Goal: Information Seeking & Learning: Learn about a topic

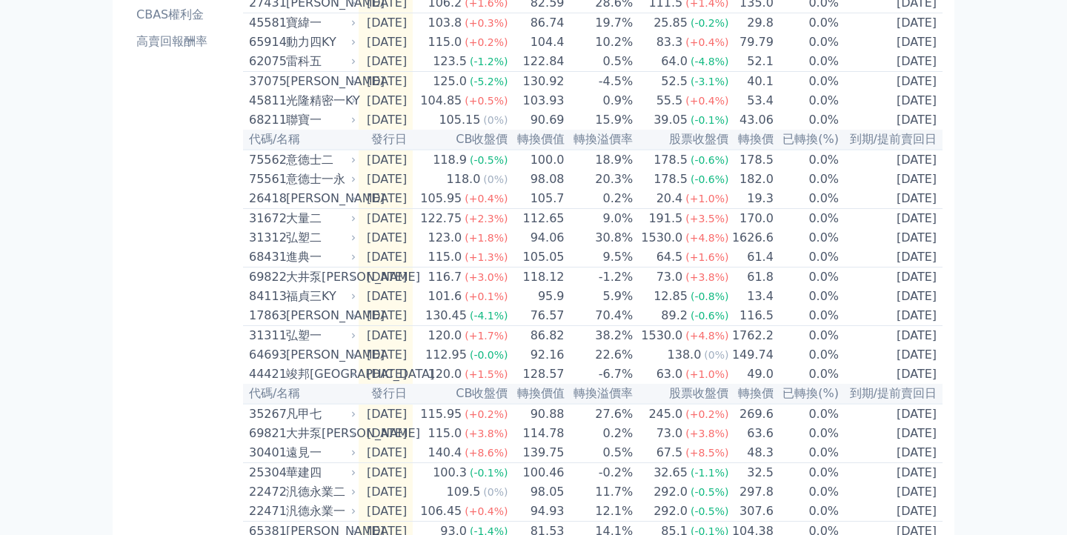
scroll to position [251, 0]
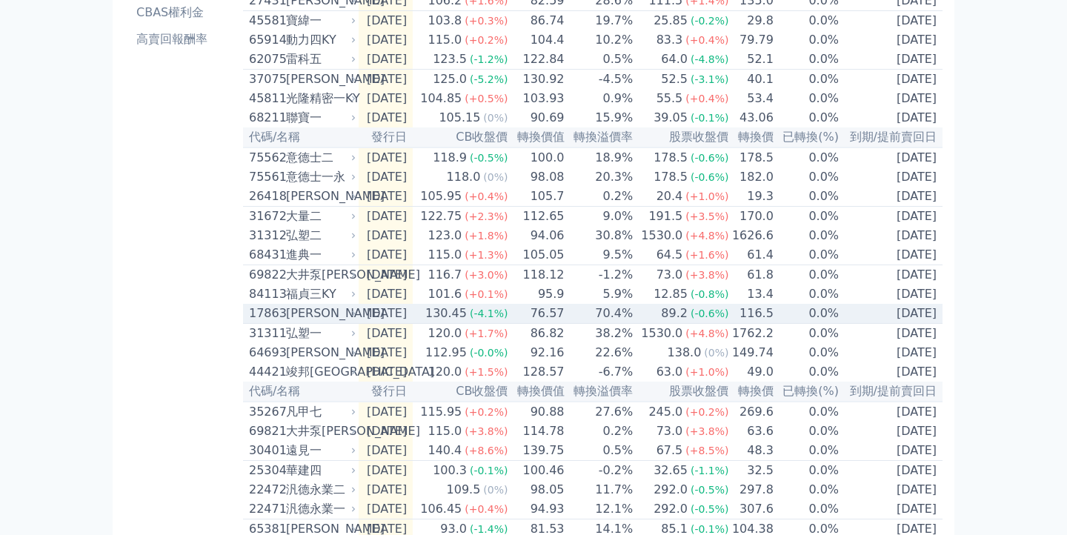
click at [305, 322] on div "[PERSON_NAME]" at bounding box center [319, 314] width 67 height 18
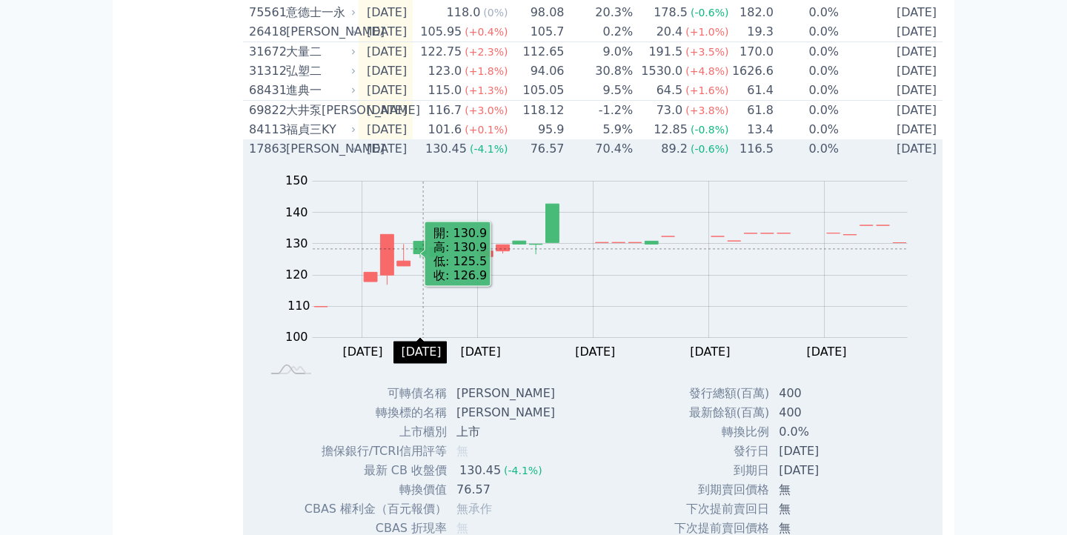
scroll to position [403, 0]
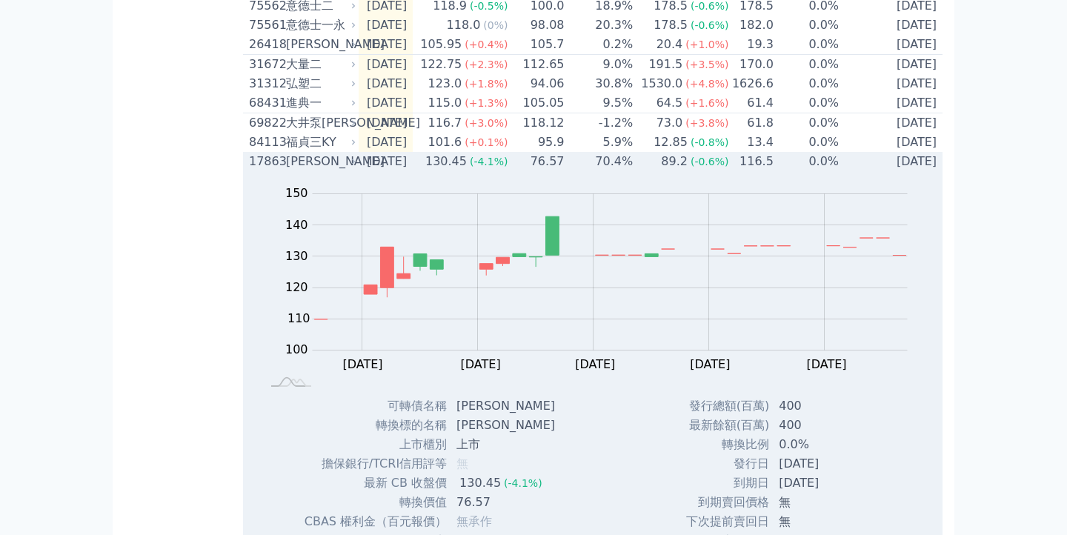
click at [458, 170] on div "130.45" at bounding box center [445, 162] width 47 height 18
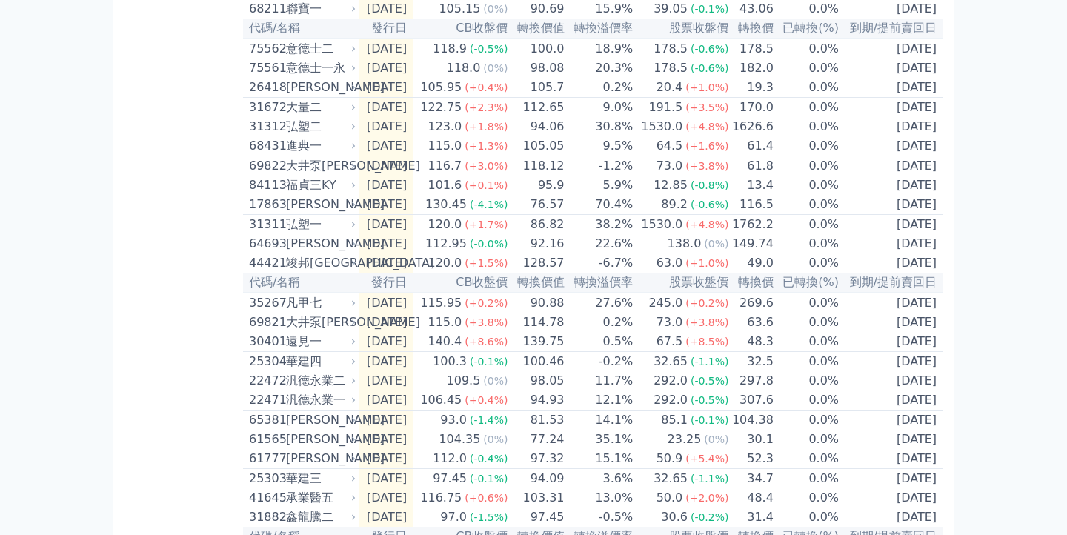
scroll to position [0, 0]
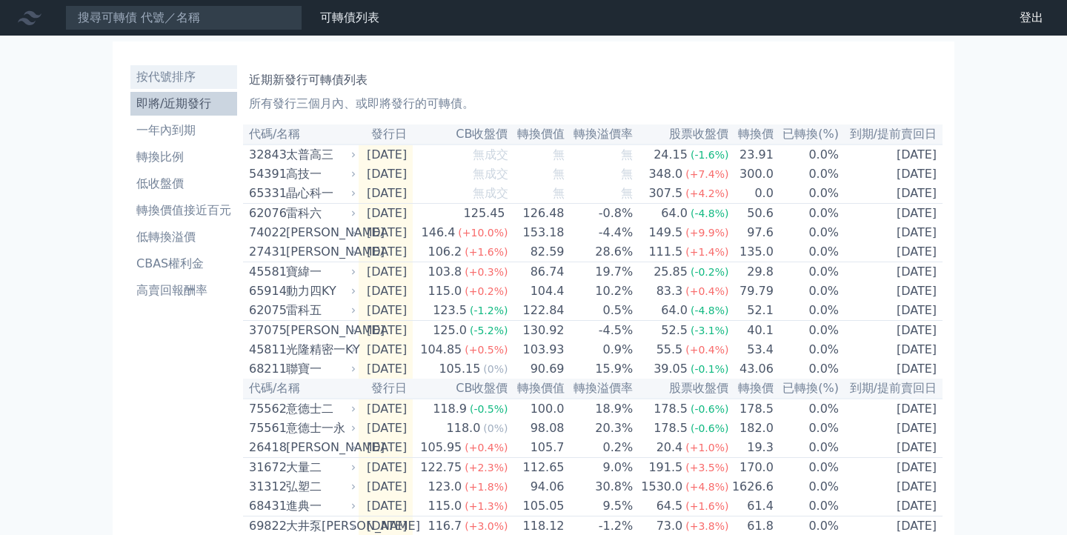
click at [177, 73] on li "按代號排序" at bounding box center [183, 77] width 107 height 18
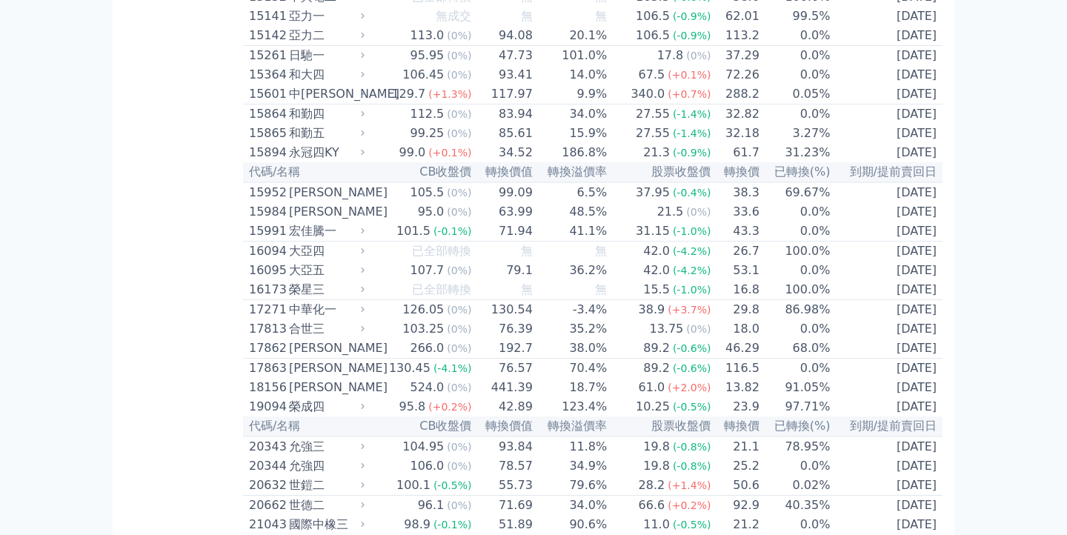
scroll to position [579, 0]
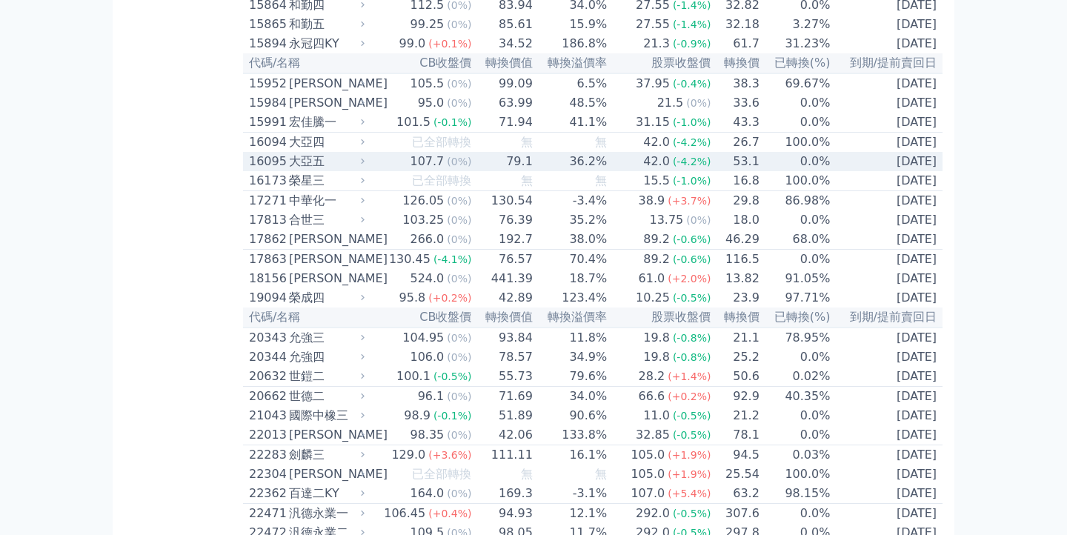
click at [425, 170] on div "107.7" at bounding box center [427, 162] width 40 height 18
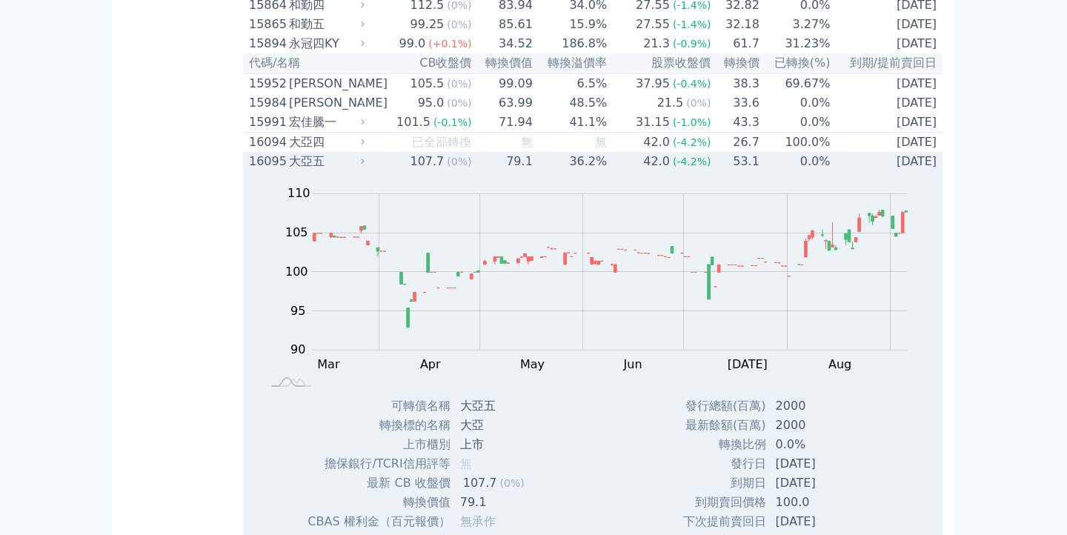
click at [425, 170] on div "107.7" at bounding box center [427, 162] width 40 height 18
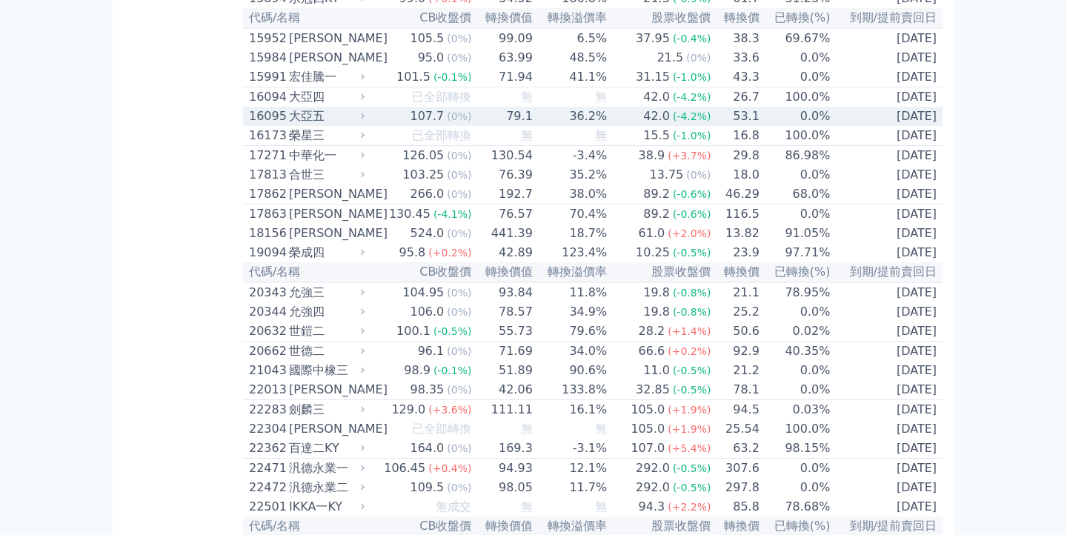
scroll to position [626, 0]
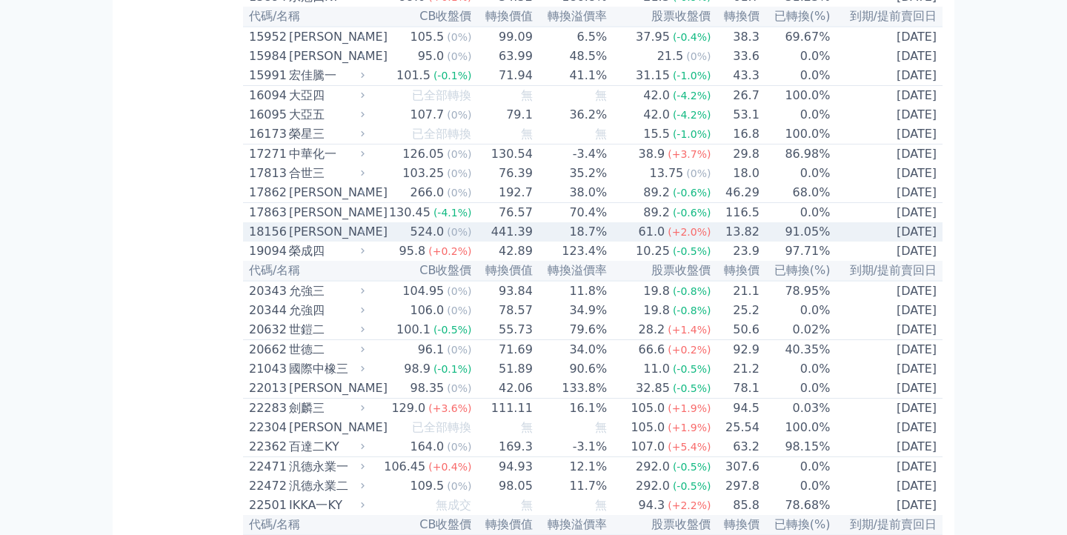
click at [442, 241] on div "524.0" at bounding box center [427, 232] width 40 height 18
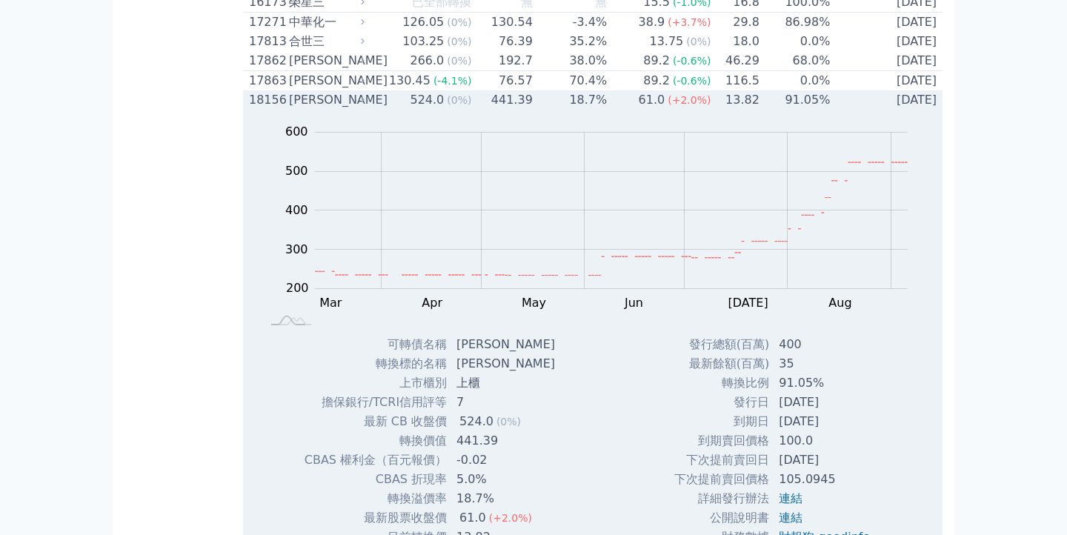
scroll to position [759, 0]
click at [485, 108] on td "441.39" at bounding box center [502, 98] width 61 height 19
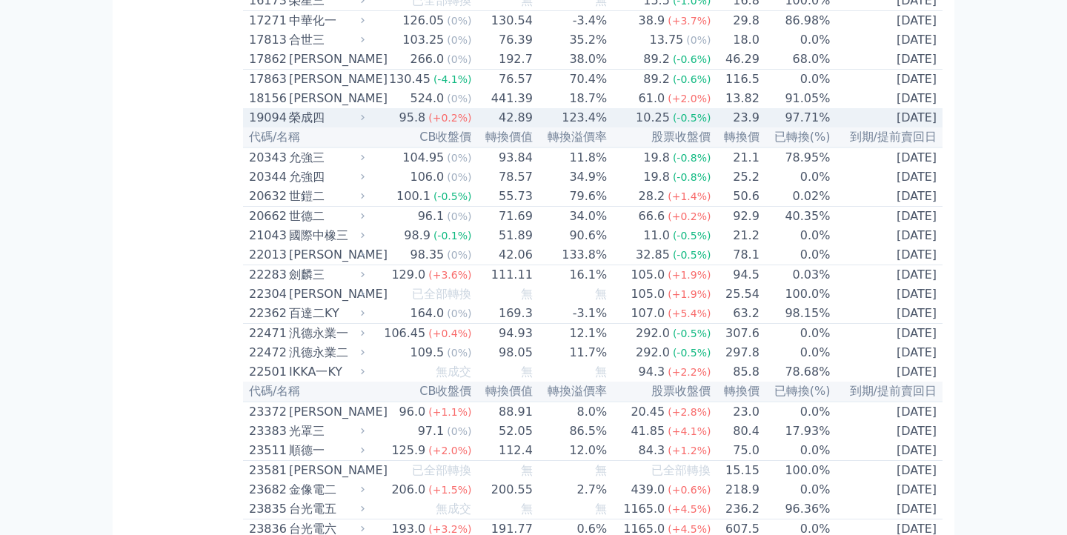
click at [478, 127] on td "42.89" at bounding box center [502, 117] width 61 height 19
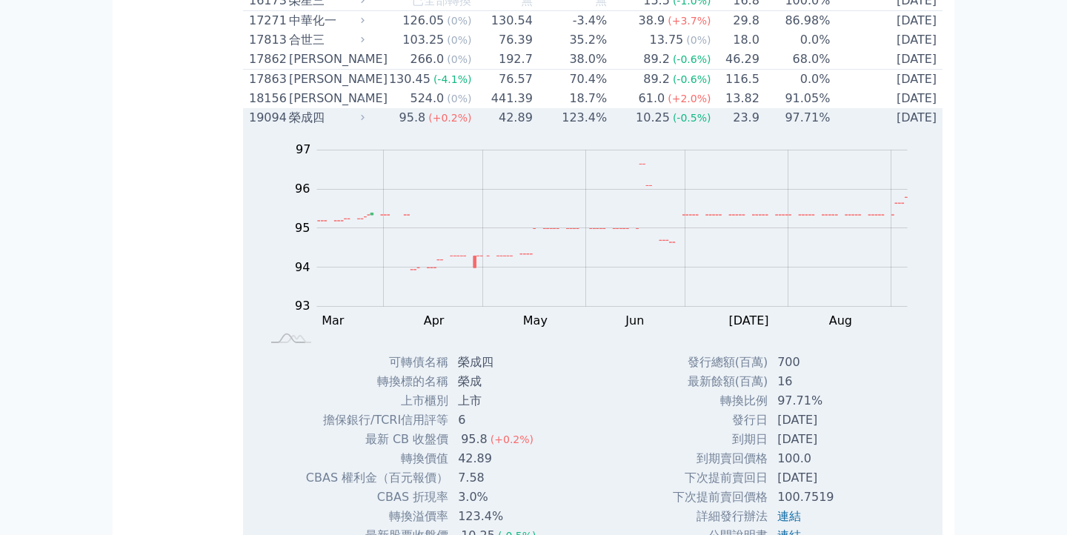
click at [478, 127] on td "42.89" at bounding box center [502, 117] width 61 height 19
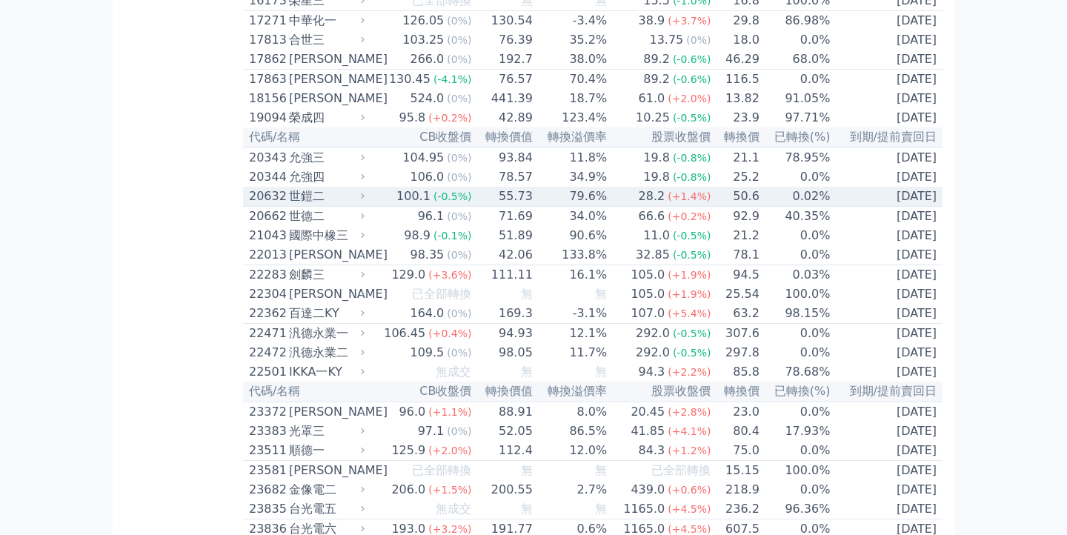
click at [499, 207] on td "55.73" at bounding box center [502, 197] width 61 height 20
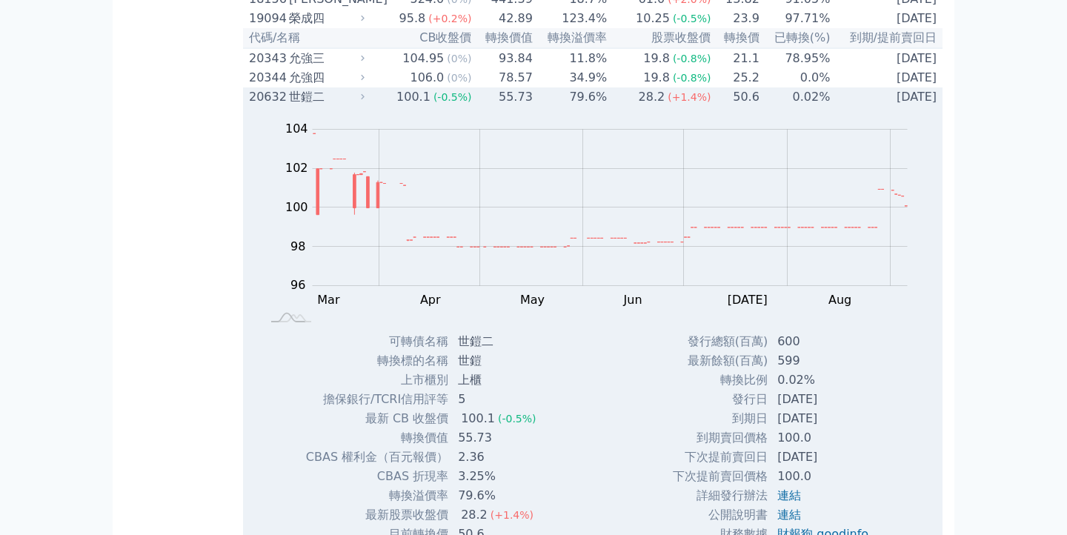
scroll to position [861, 0]
click at [536, 104] on td "79.6%" at bounding box center [570, 94] width 74 height 19
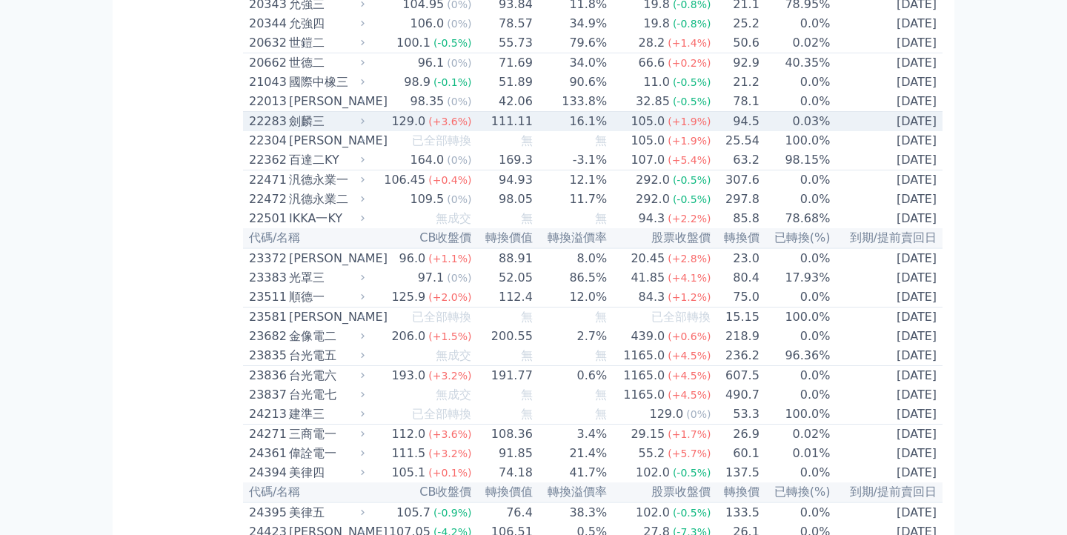
scroll to position [912, 0]
click at [529, 133] on td "111.11" at bounding box center [502, 123] width 61 height 20
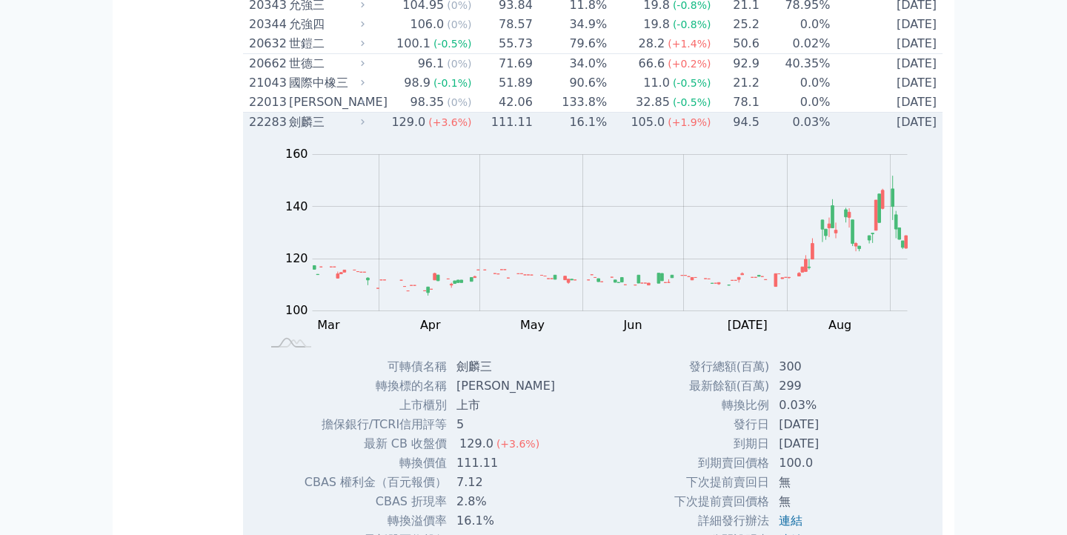
click at [627, 133] on td "105.0 (+1.9%)" at bounding box center [660, 123] width 104 height 20
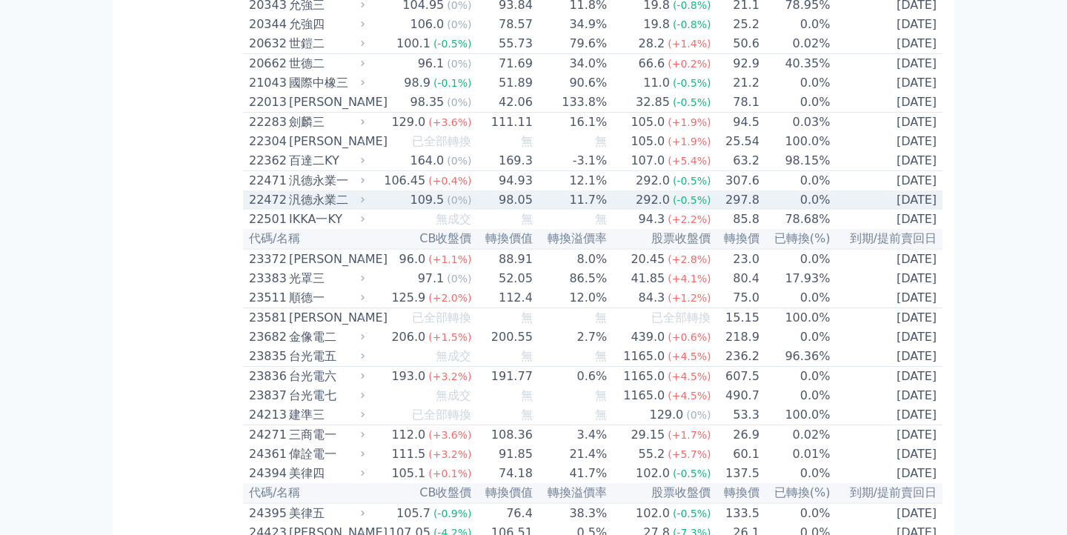
click at [594, 210] on td "11.7%" at bounding box center [570, 199] width 74 height 19
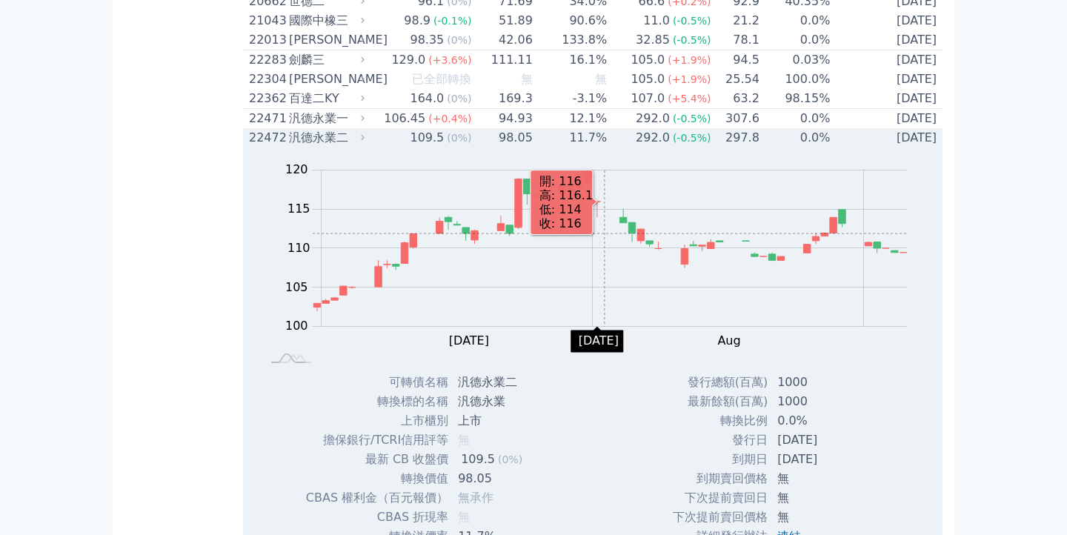
scroll to position [971, 0]
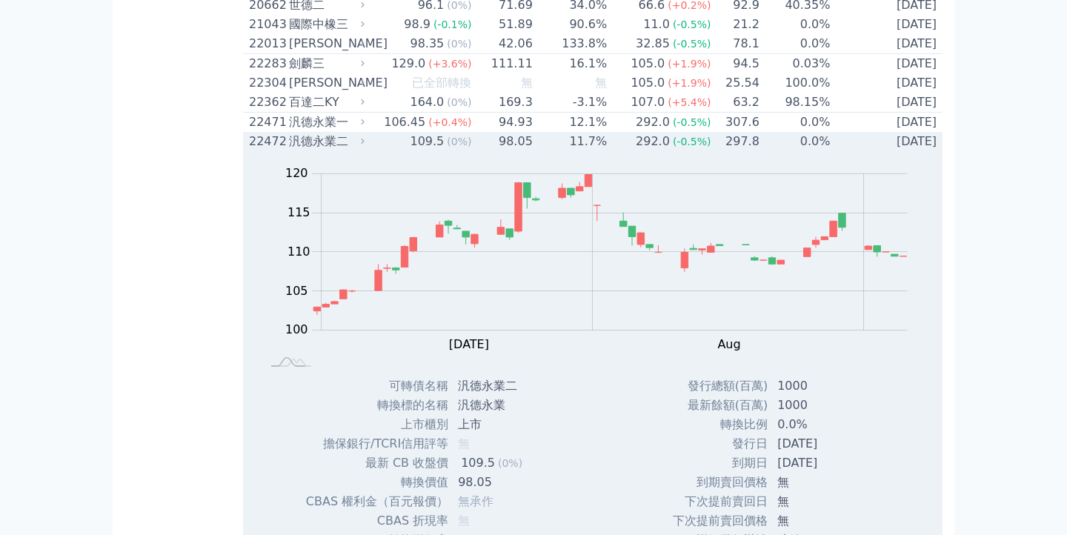
click at [585, 151] on td "11.7%" at bounding box center [570, 141] width 74 height 19
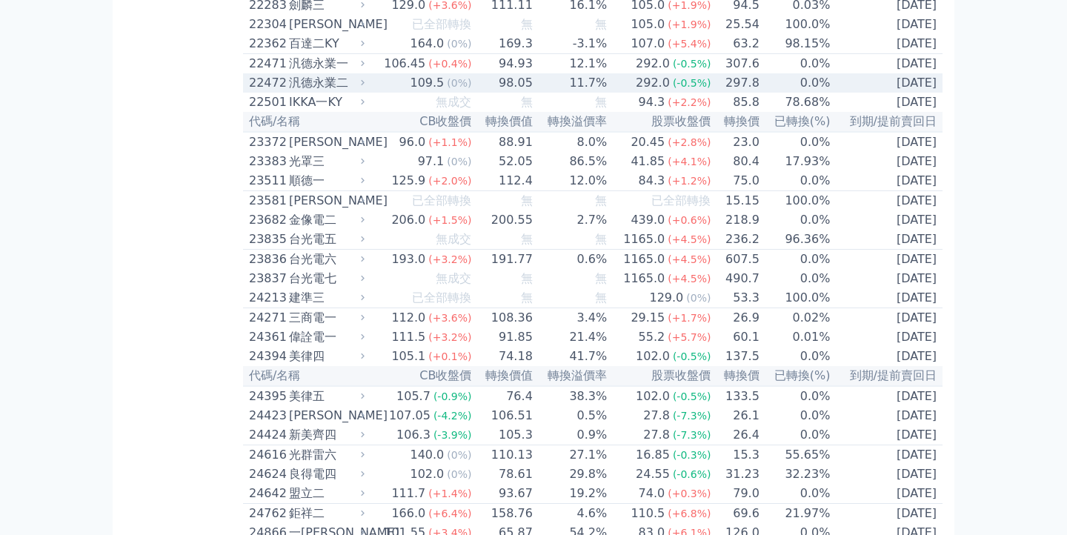
scroll to position [1035, 0]
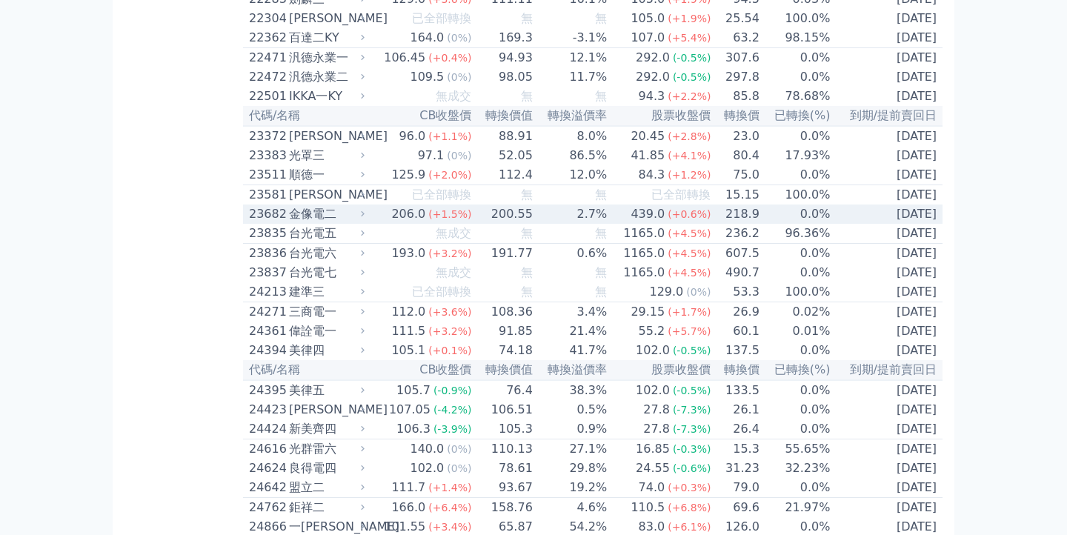
click at [556, 224] on td "2.7%" at bounding box center [570, 214] width 74 height 19
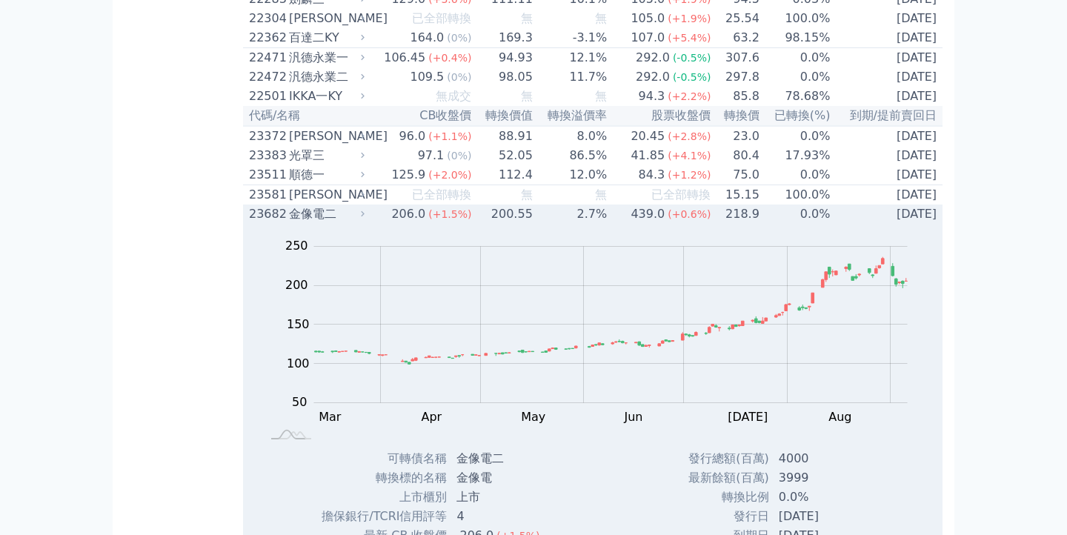
click at [556, 224] on td "2.7%" at bounding box center [570, 214] width 74 height 19
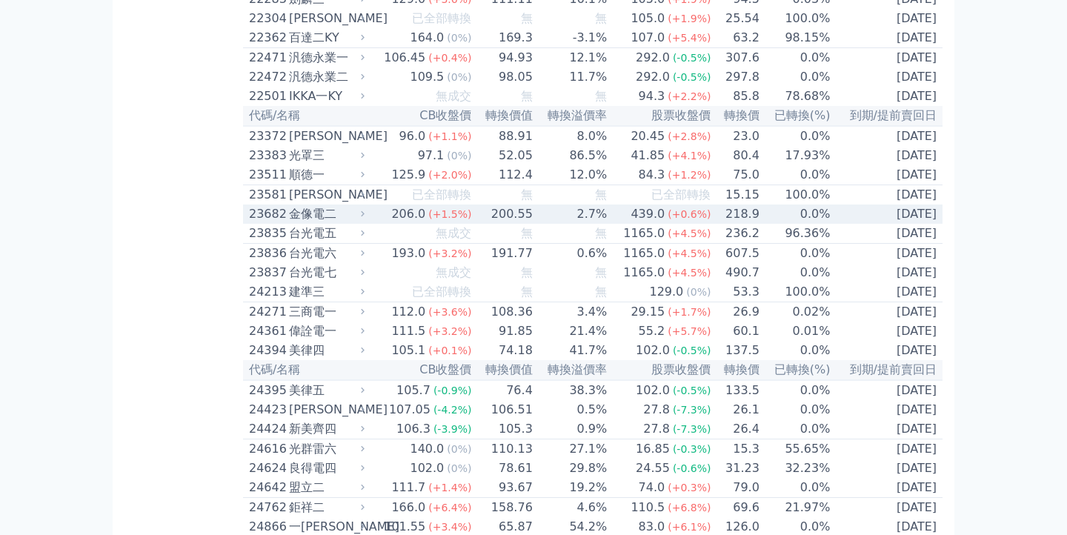
click at [556, 224] on td "2.7%" at bounding box center [570, 214] width 74 height 19
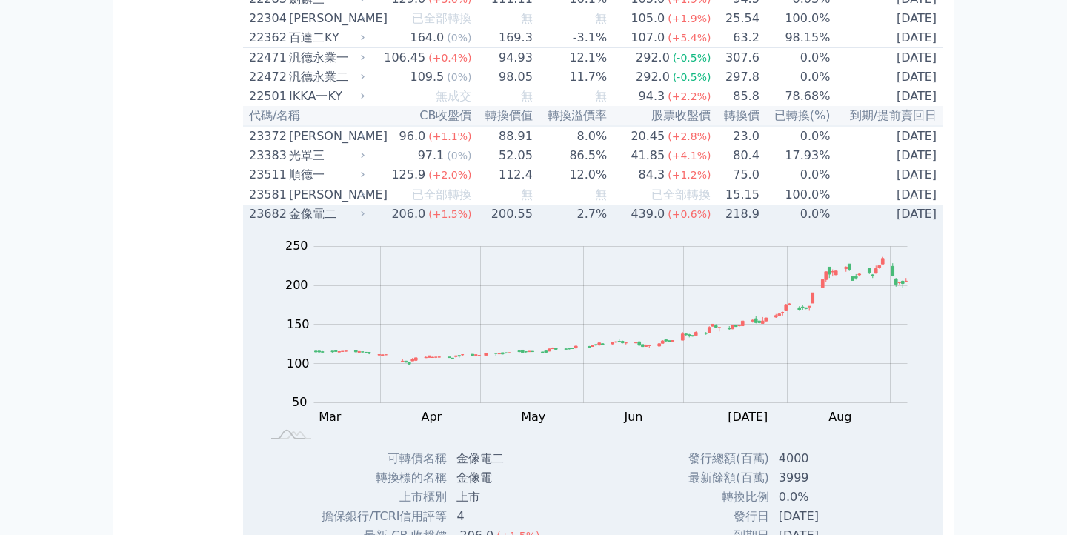
click at [677, 220] on span "(+0.6%)" at bounding box center [689, 214] width 43 height 12
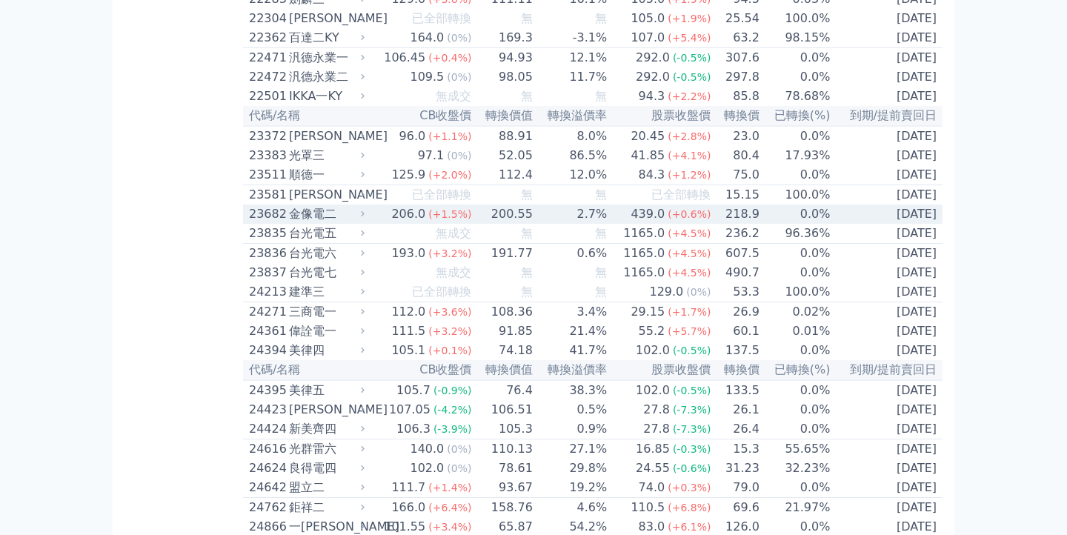
click at [677, 220] on span "(+0.6%)" at bounding box center [689, 214] width 43 height 12
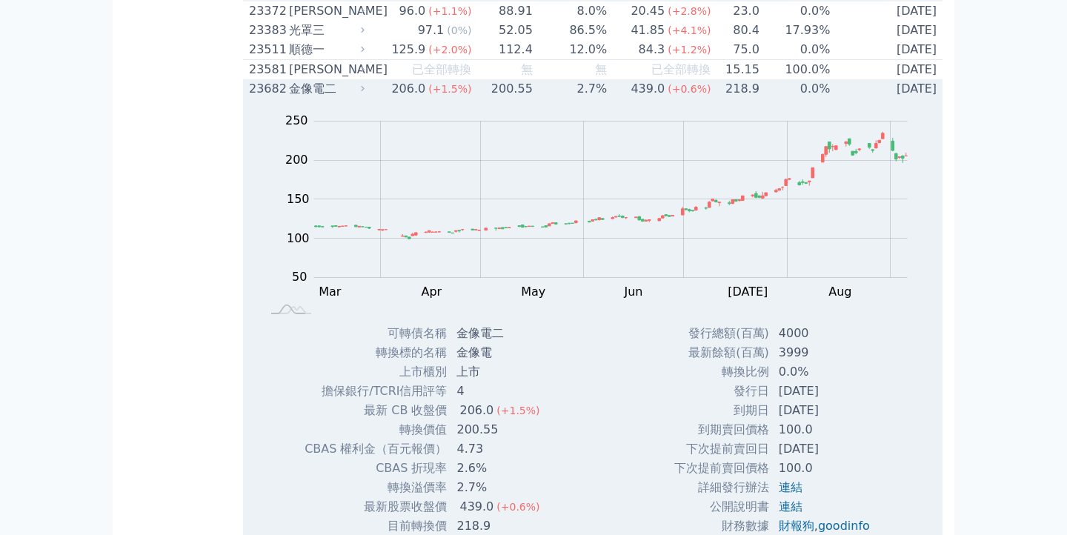
scroll to position [1159, 0]
click at [662, 99] on div "439.0" at bounding box center [648, 91] width 40 height 18
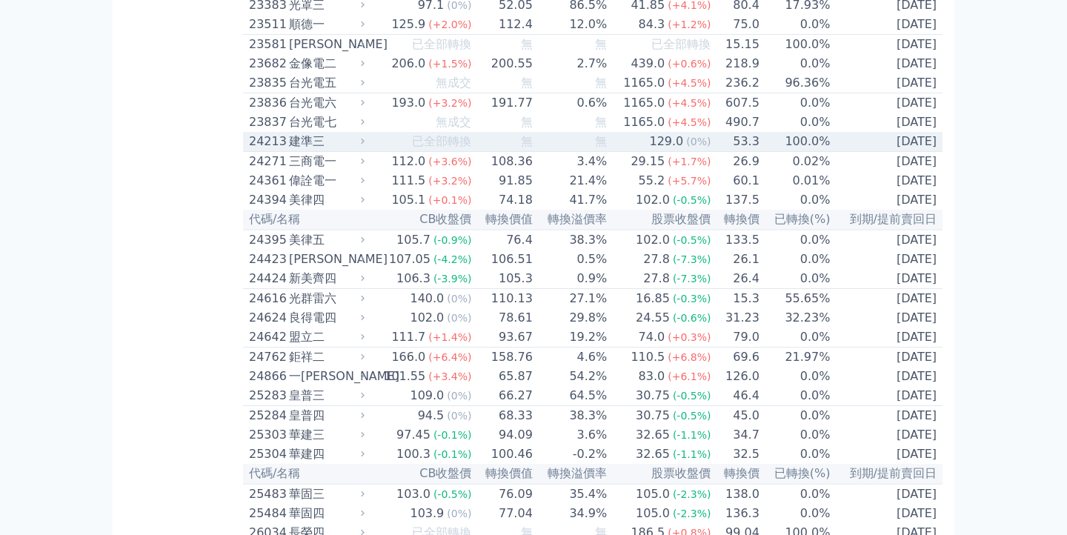
scroll to position [1217, 0]
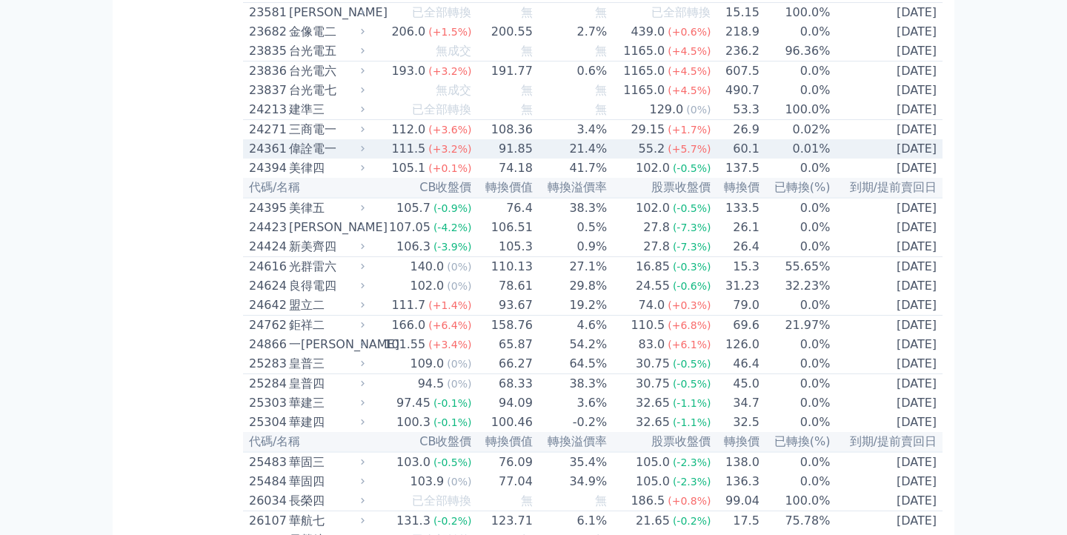
click at [602, 159] on td "21.4%" at bounding box center [570, 148] width 74 height 19
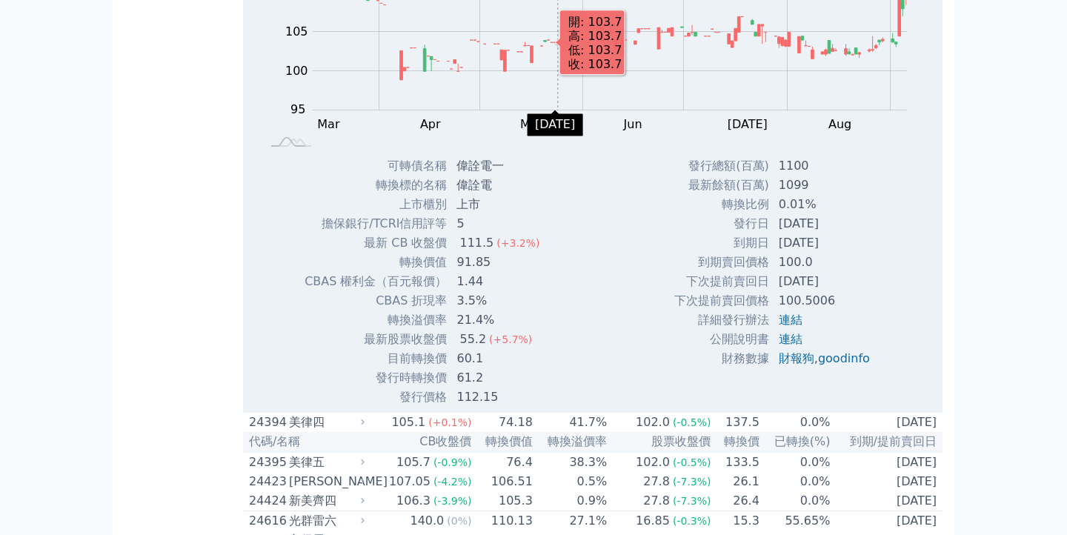
scroll to position [1363, 0]
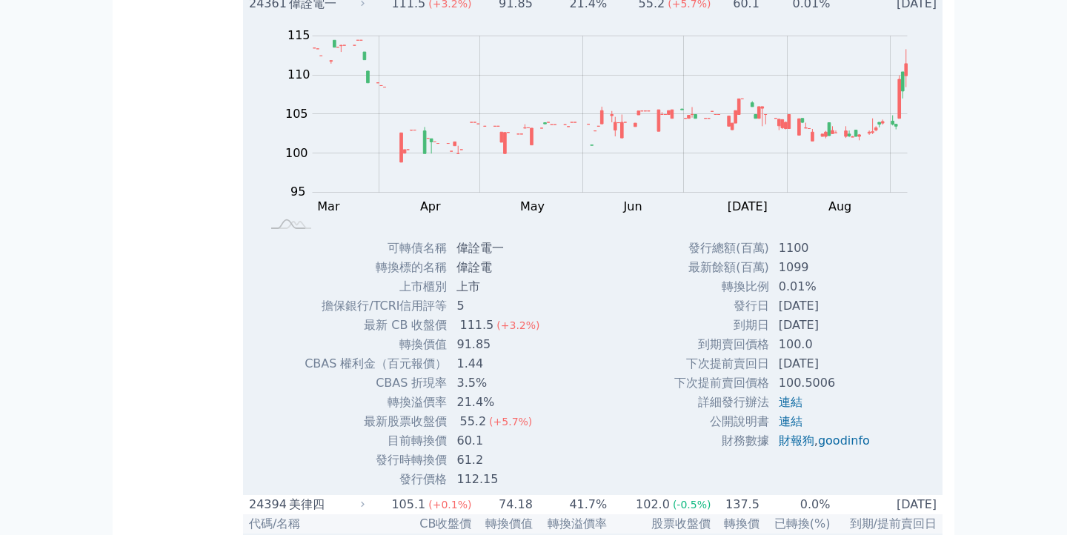
click at [578, 13] on td "21.4%" at bounding box center [570, 3] width 74 height 19
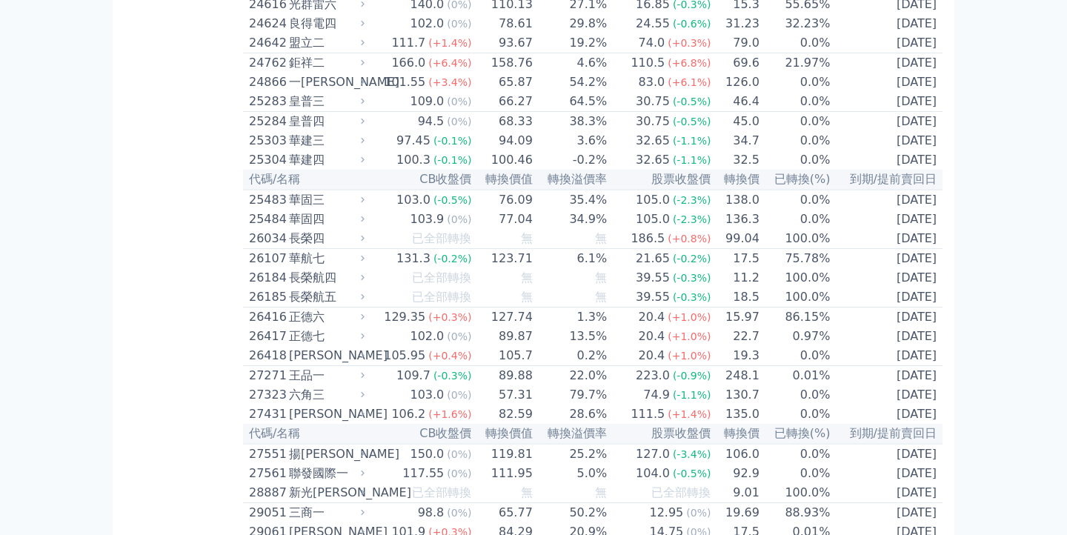
scroll to position [1480, 0]
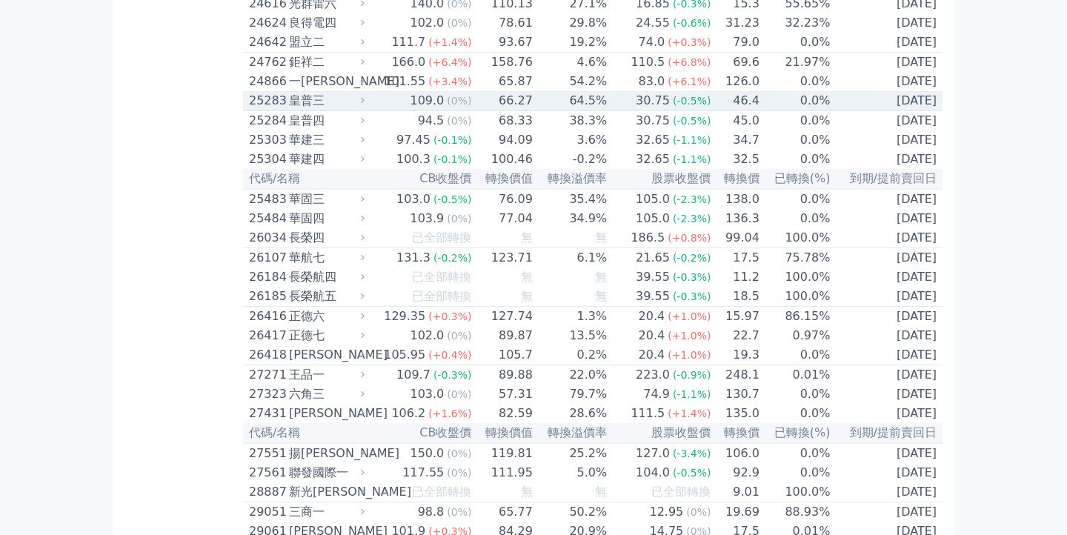
click at [546, 111] on td "64.5%" at bounding box center [570, 101] width 74 height 20
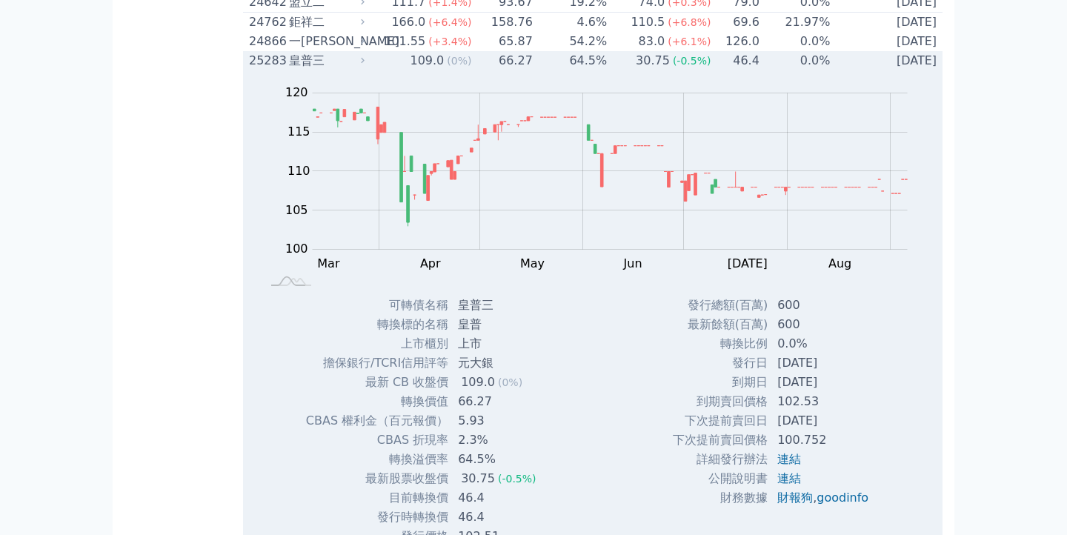
scroll to position [1520, 0]
click at [550, 70] on td "64.5%" at bounding box center [570, 60] width 74 height 19
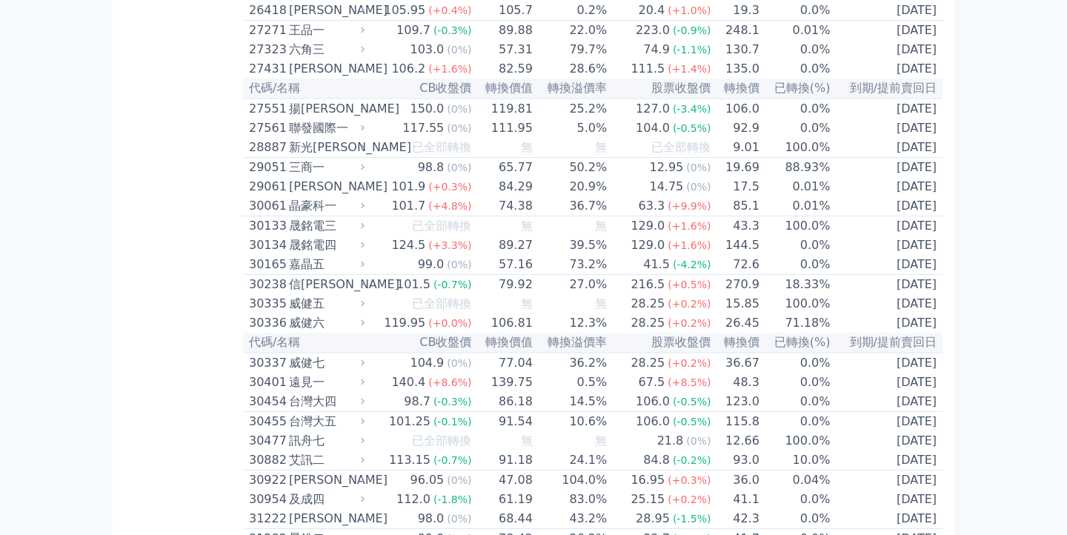
scroll to position [1850, 0]
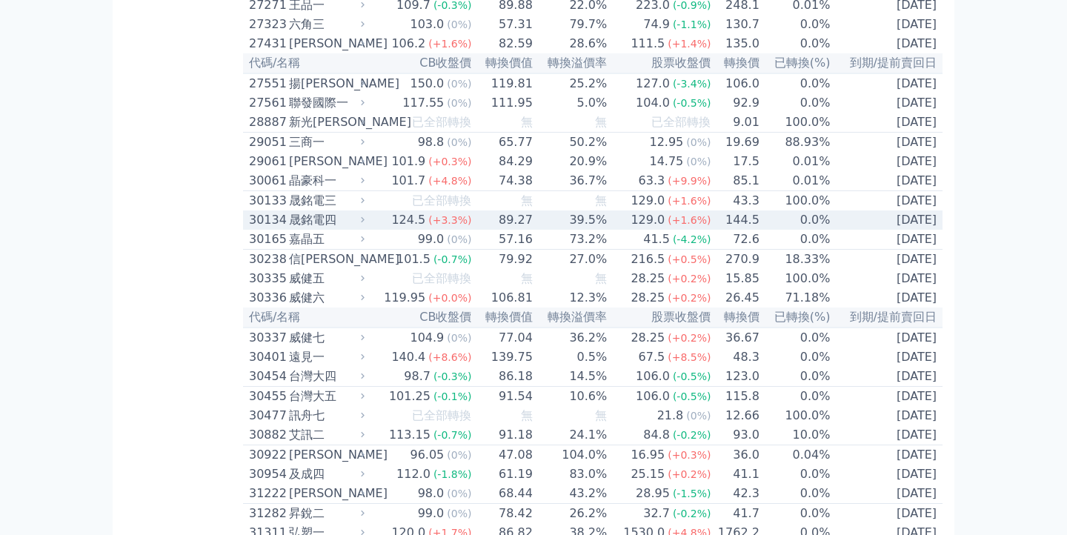
click at [539, 230] on td "39.5%" at bounding box center [570, 219] width 74 height 19
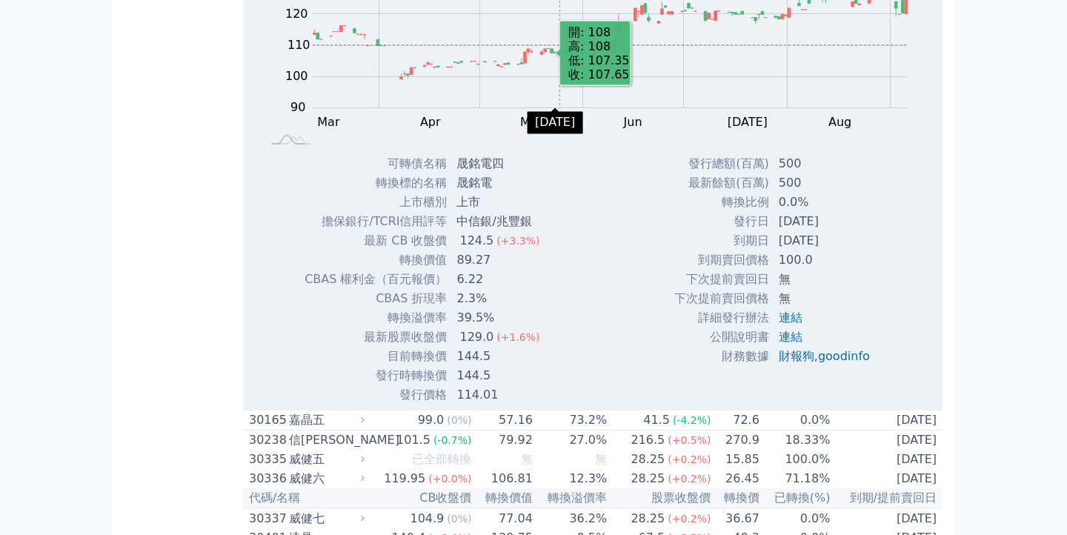
scroll to position [2149, 0]
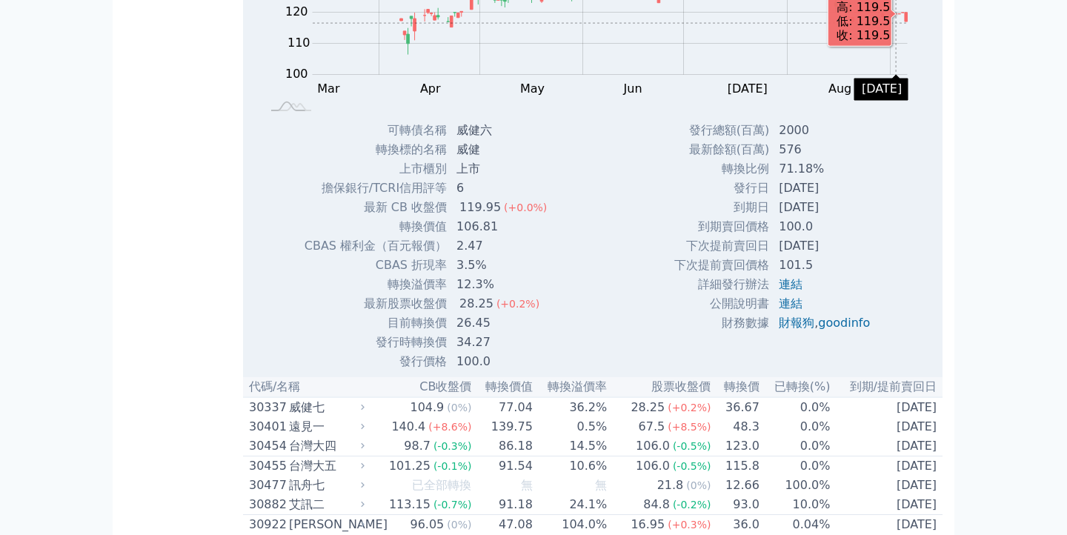
scroll to position [2245, 0]
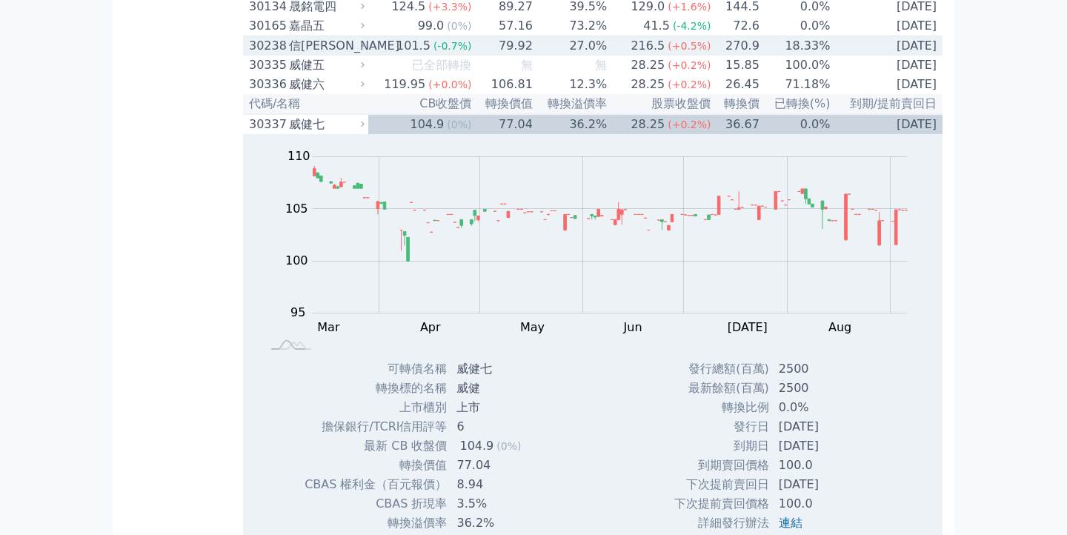
scroll to position [2063, 0]
